Goal: Transaction & Acquisition: Obtain resource

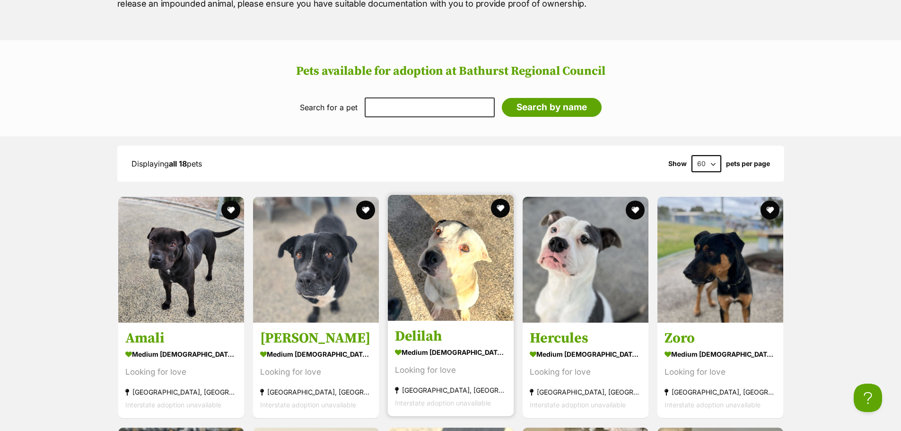
scroll to position [1220, 0]
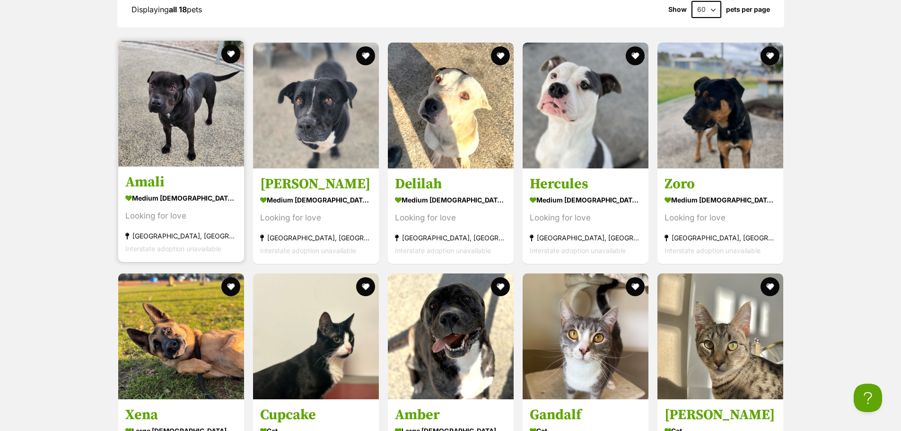
click at [159, 168] on link "Amali medium [DEMOGRAPHIC_DATA] Dog Looking for love [GEOGRAPHIC_DATA], [GEOGRA…" at bounding box center [181, 215] width 126 height 96
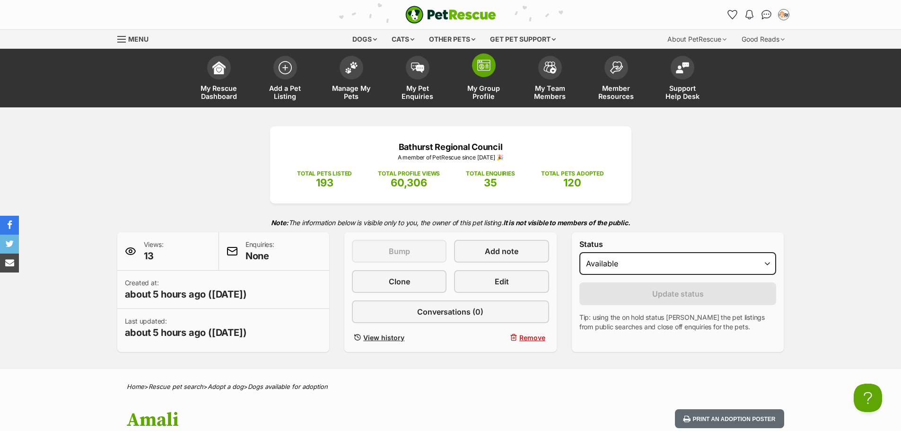
click at [486, 64] on img at bounding box center [483, 65] width 13 height 11
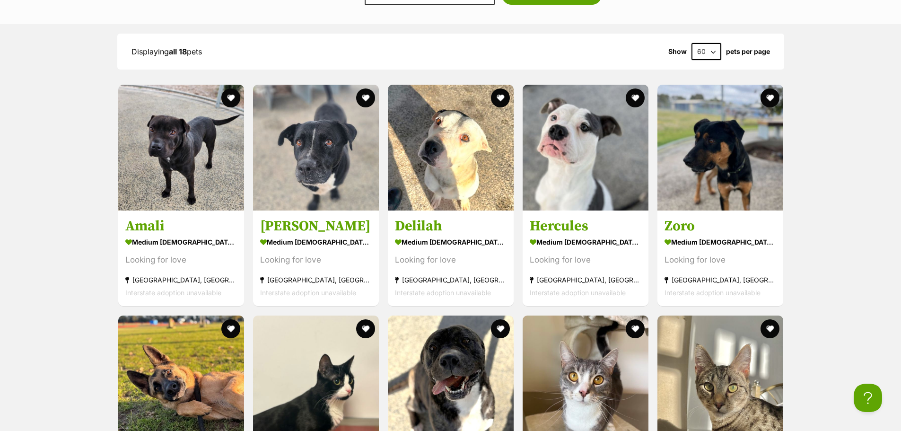
scroll to position [1183, 0]
